Goal: Find specific page/section: Find specific page/section

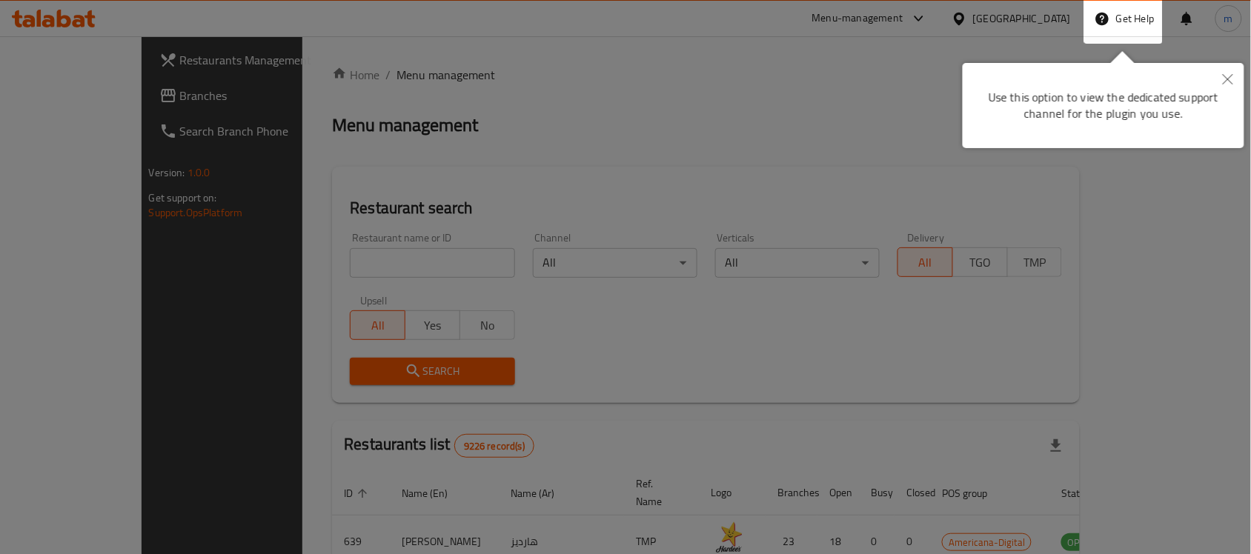
click at [1219, 79] on button "Close" at bounding box center [1227, 80] width 33 height 34
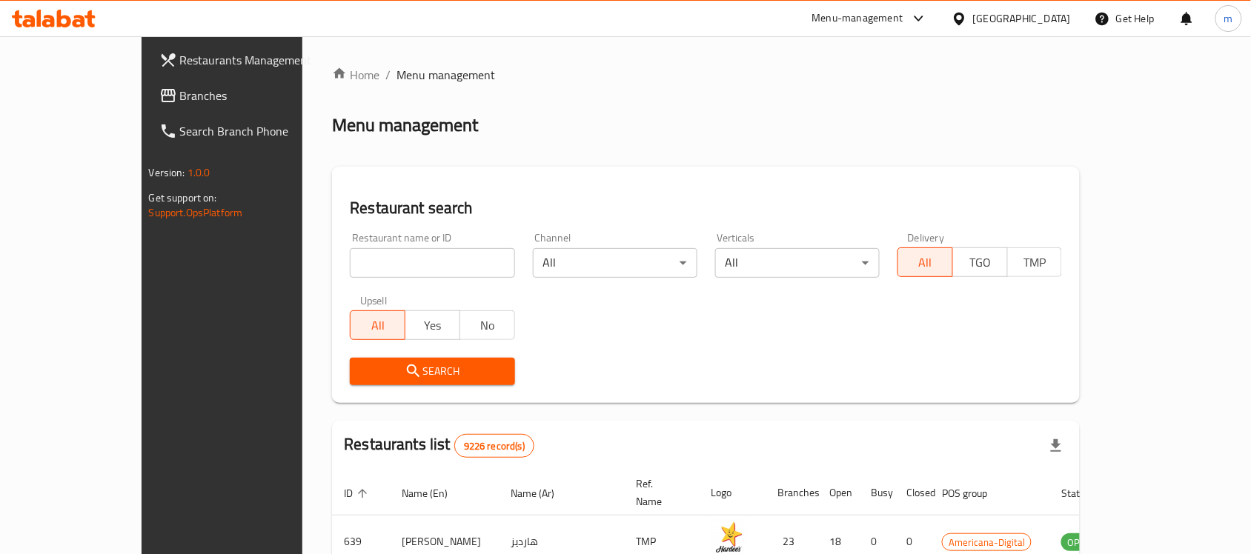
click at [1028, 9] on div "[GEOGRAPHIC_DATA]" at bounding box center [1010, 19] width 143 height 36
click at [973, 19] on div at bounding box center [961, 18] width 21 height 16
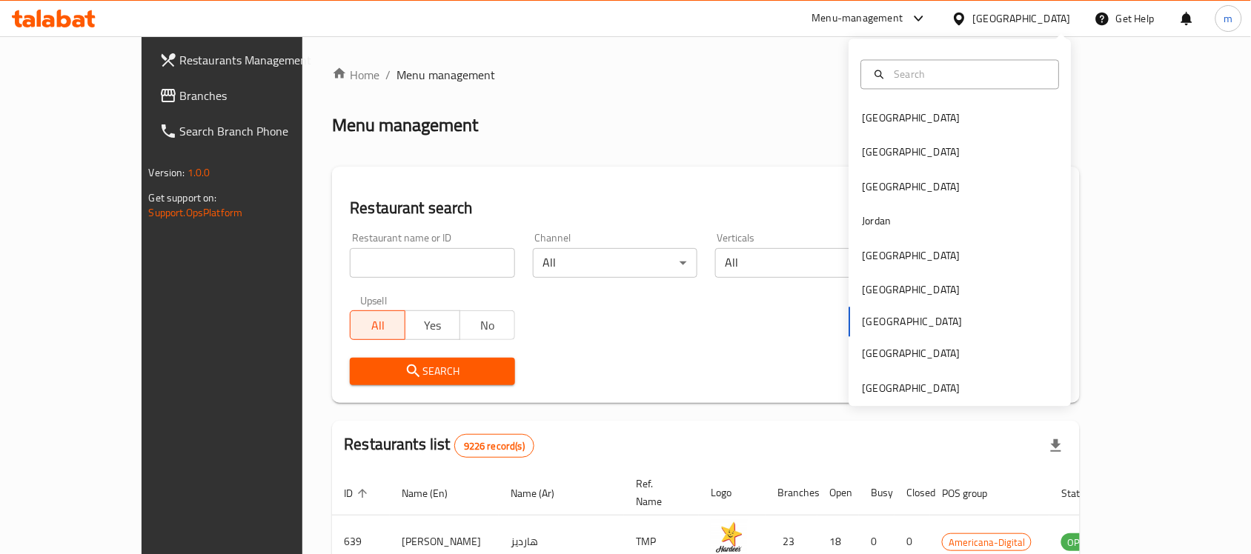
click at [869, 319] on div "Bahrain Egypt Iraq Jordan Kuwait Oman Qatar Saudi Arabia United Arab Emirates" at bounding box center [960, 253] width 222 height 304
click at [896, 391] on div "United Arab Emirates" at bounding box center [911, 388] width 98 height 16
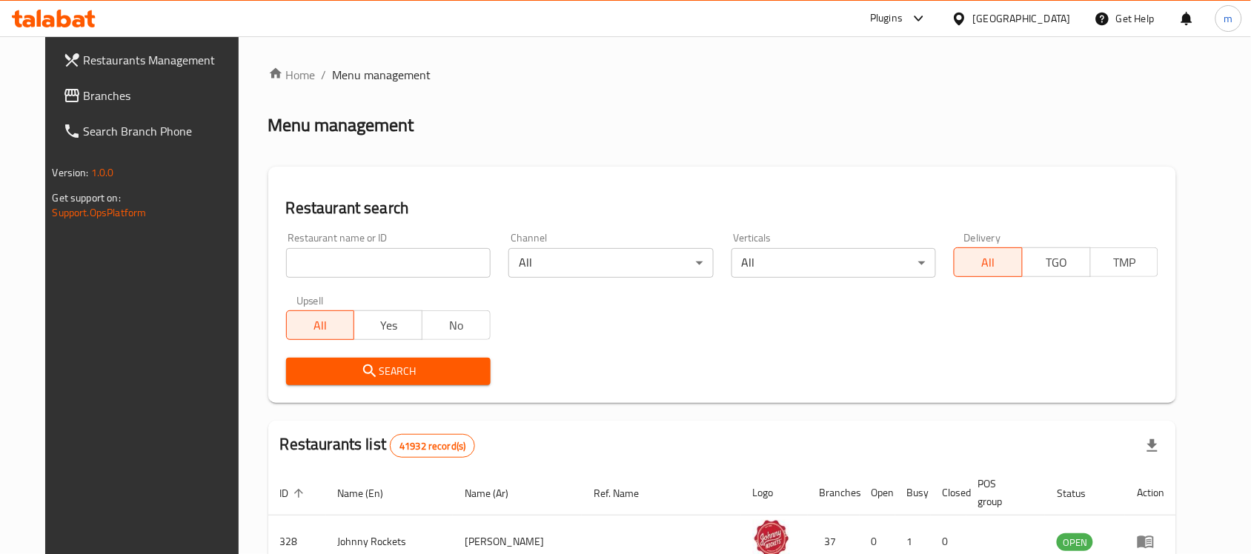
click at [986, 12] on div "United Arab Emirates" at bounding box center [1022, 18] width 98 height 16
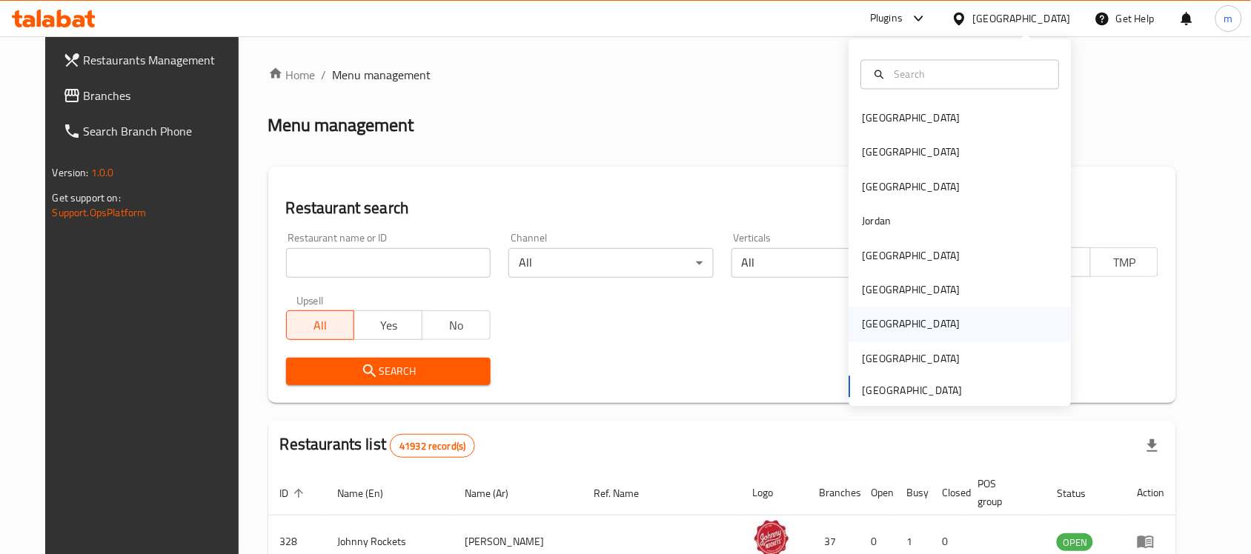
click at [862, 327] on div "[GEOGRAPHIC_DATA]" at bounding box center [911, 324] width 98 height 16
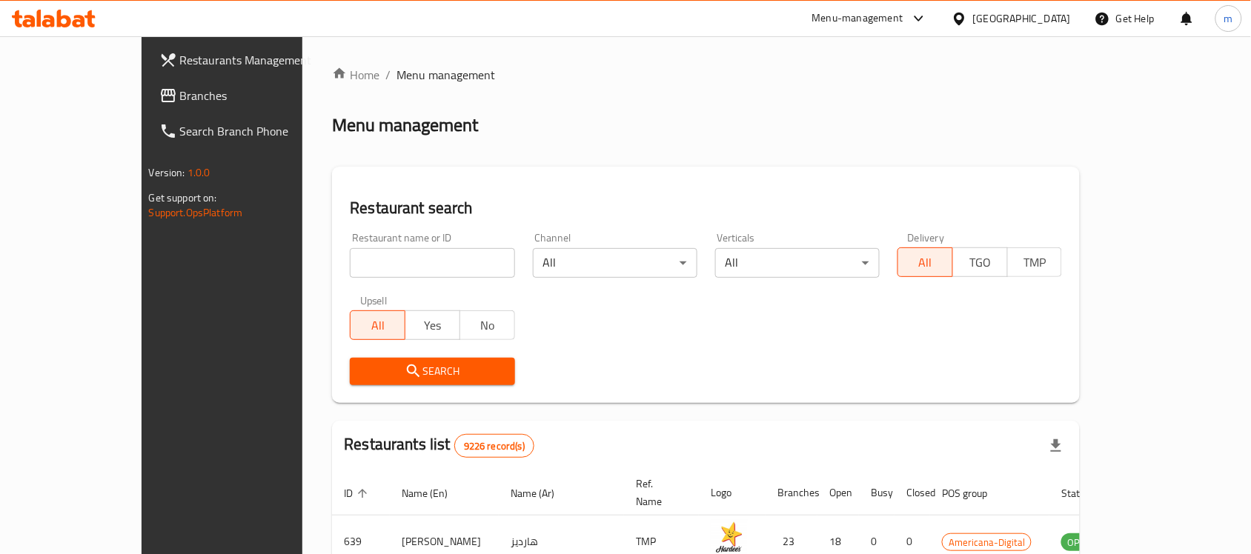
click at [928, 10] on div at bounding box center [915, 19] width 24 height 18
click at [839, 101] on div "Global Quality Control Center" at bounding box center [857, 100] width 130 height 16
click at [463, 59] on div "Home / Menu management Menu management Restaurant search Restaurant name or ID …" at bounding box center [705, 515] width 807 height 959
click at [180, 93] on span "Branches" at bounding box center [259, 96] width 159 height 18
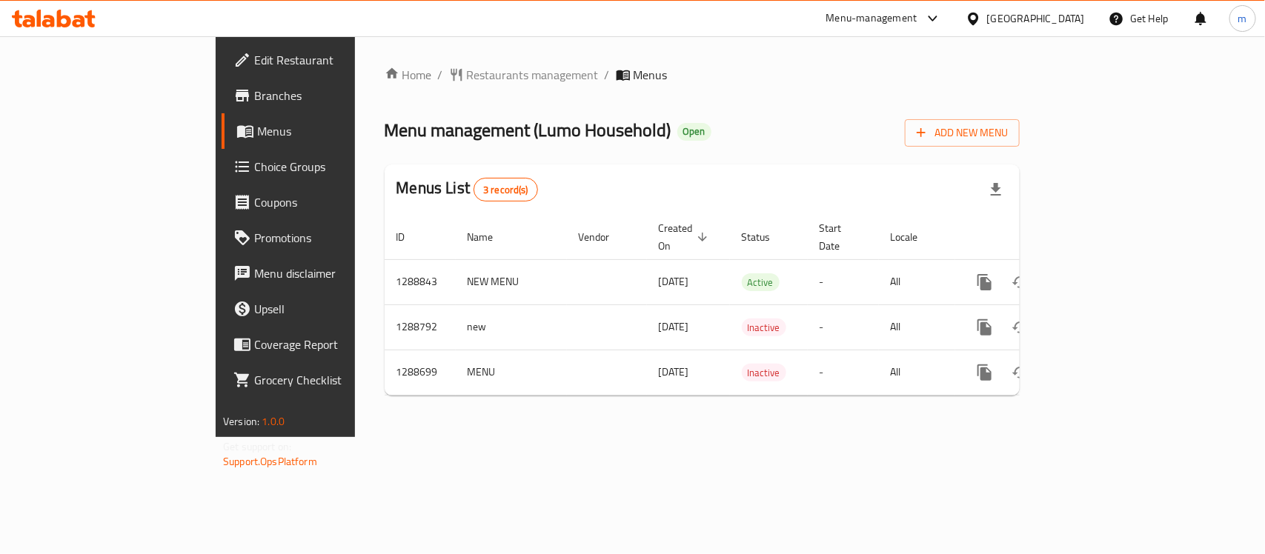
click at [790, 89] on div "Home / Restaurants management / Menus Menu management ( Lumo Household ) Open A…" at bounding box center [701, 237] width 635 height 342
click at [467, 71] on span "Restaurants management" at bounding box center [533, 75] width 132 height 18
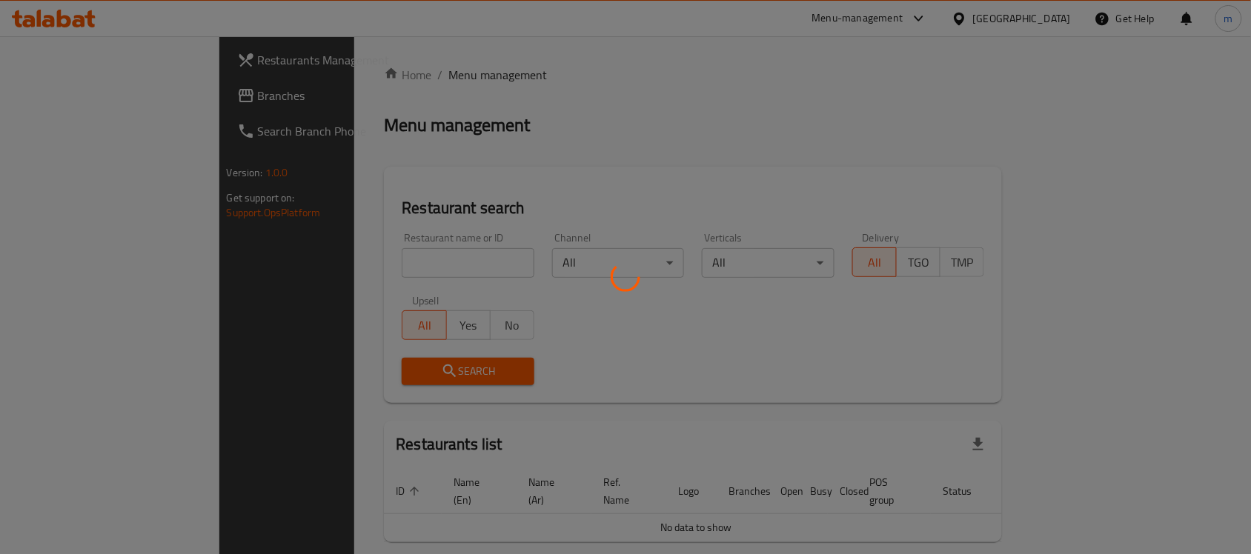
click at [379, 264] on div at bounding box center [625, 277] width 1251 height 554
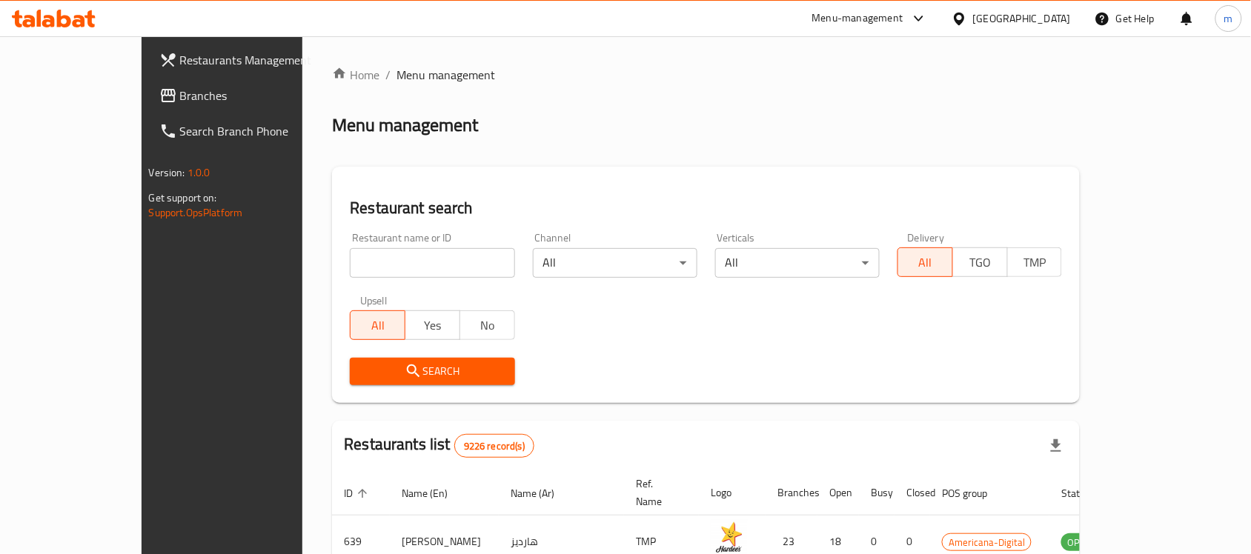
click at [379, 264] on div at bounding box center [625, 277] width 1251 height 554
click at [379, 264] on input "search" at bounding box center [432, 263] width 164 height 30
paste input "697069"
type input "697069"
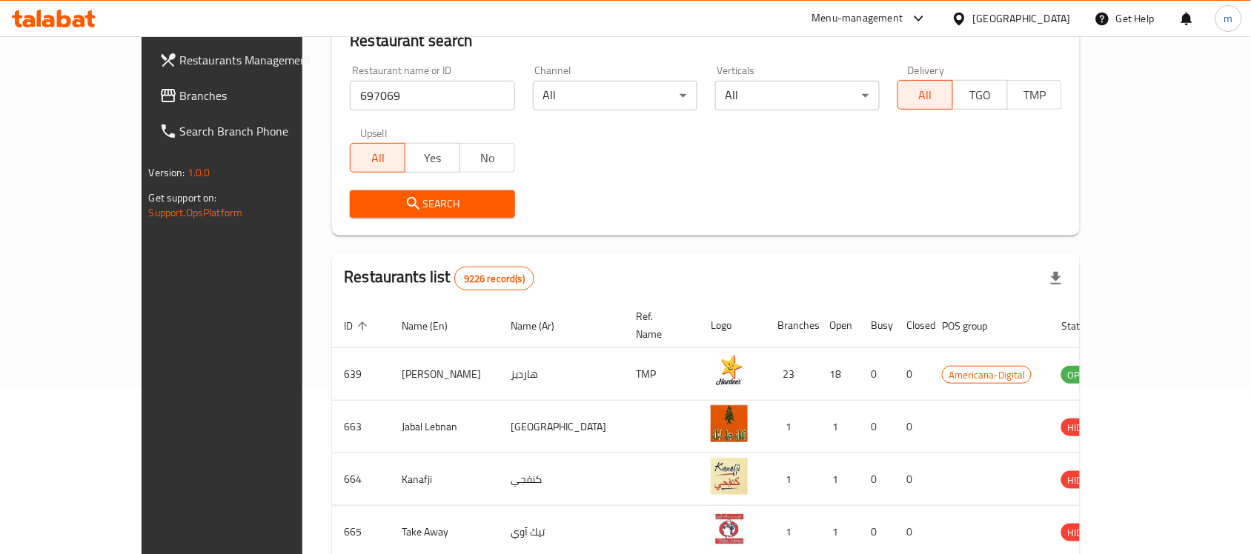
scroll to position [185, 0]
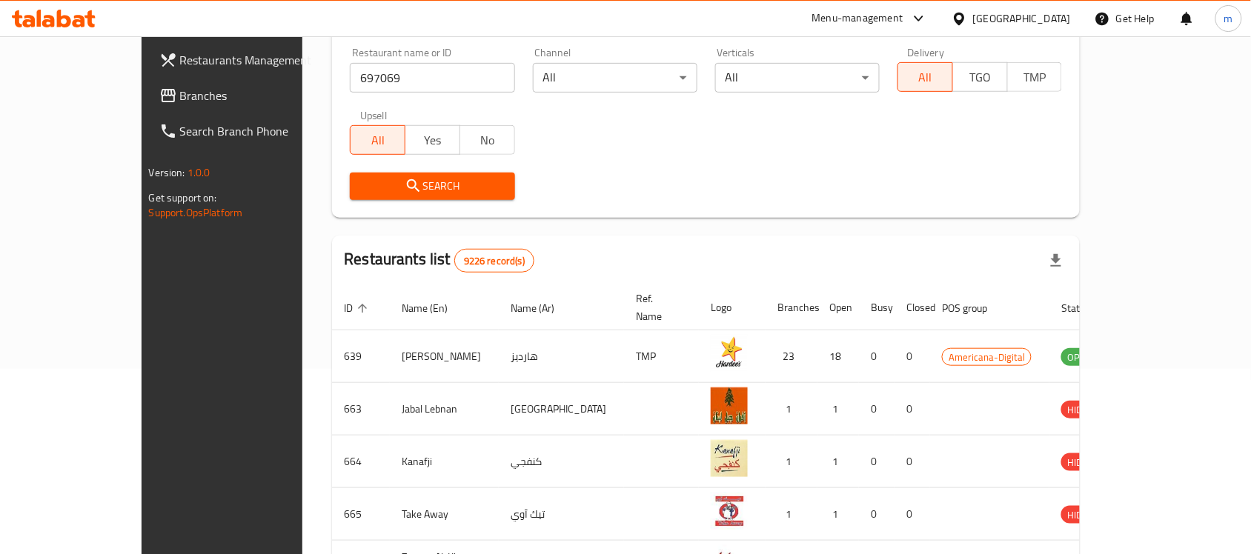
click at [389, 193] on span "Search" at bounding box center [432, 186] width 141 height 19
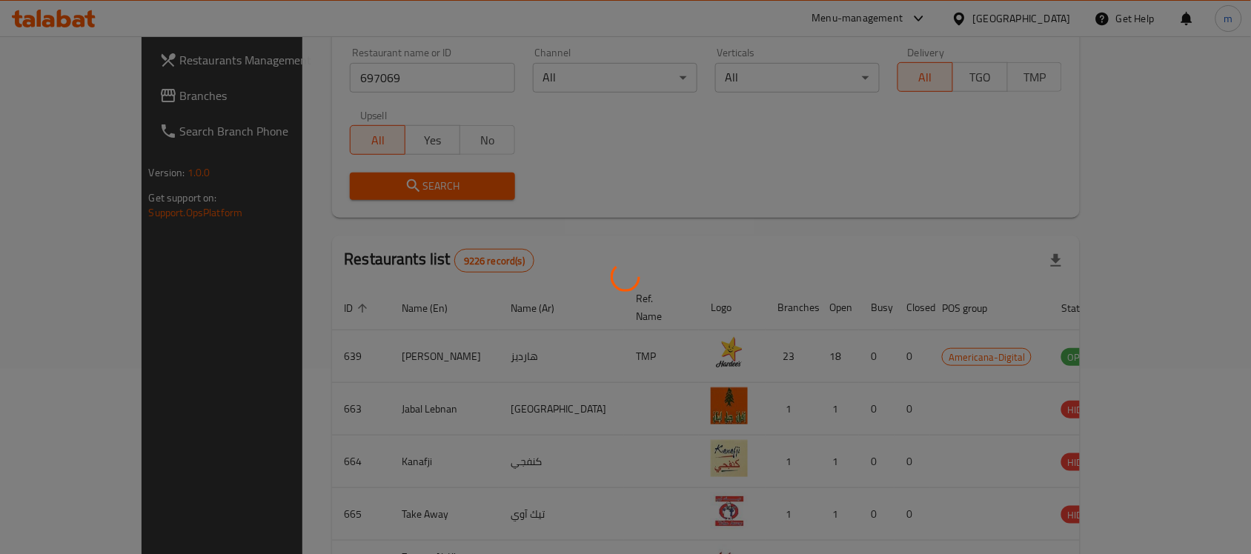
scroll to position [78, 0]
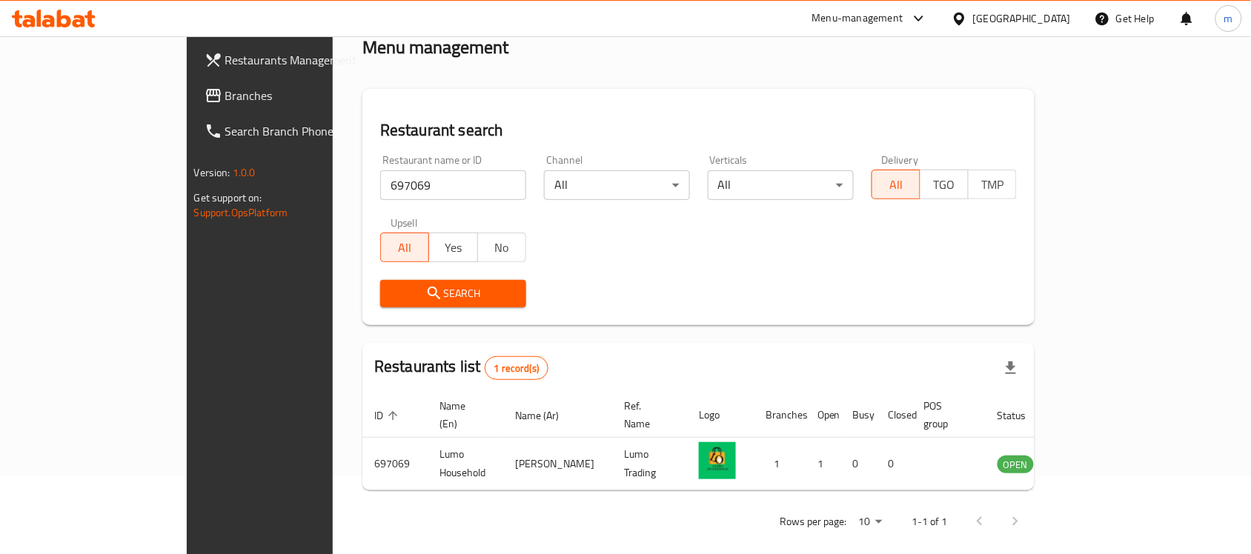
click at [521, 131] on h2 "Restaurant search" at bounding box center [698, 130] width 636 height 22
